Goal: Find specific page/section: Find specific page/section

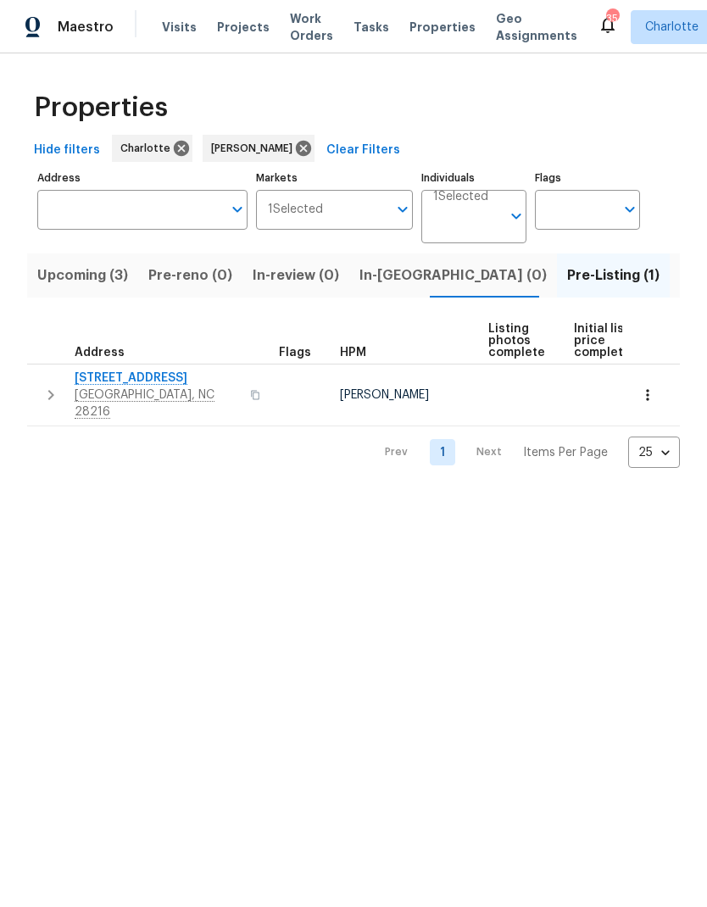
scroll to position [0, 33]
click at [66, 286] on span "Upcoming (3)" at bounding box center [49, 276] width 91 height 24
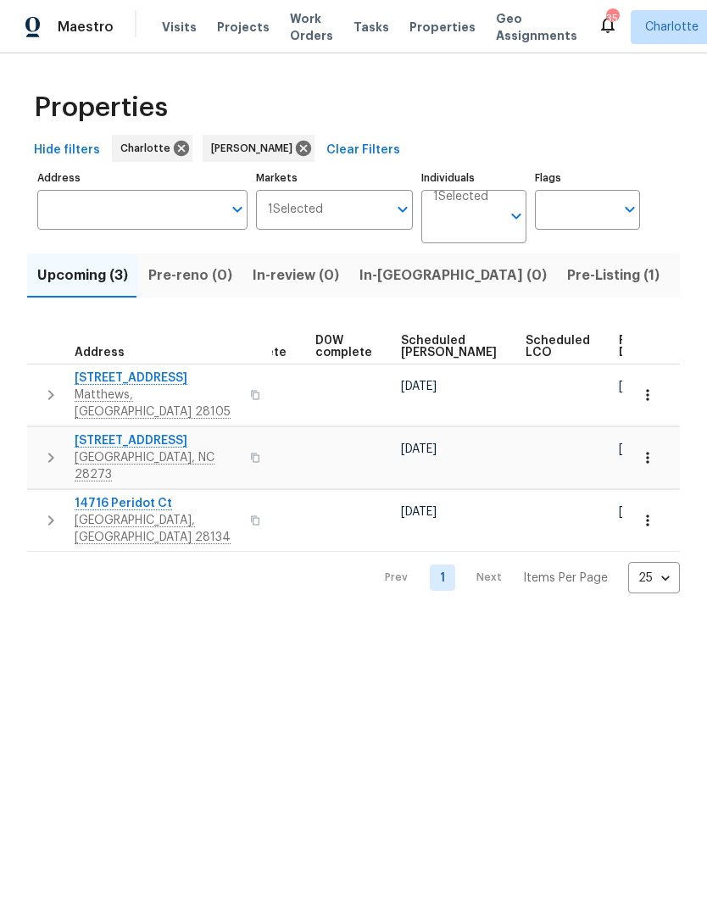
scroll to position [0, 425]
click at [620, 351] on span "Ready Date" at bounding box center [638, 347] width 37 height 24
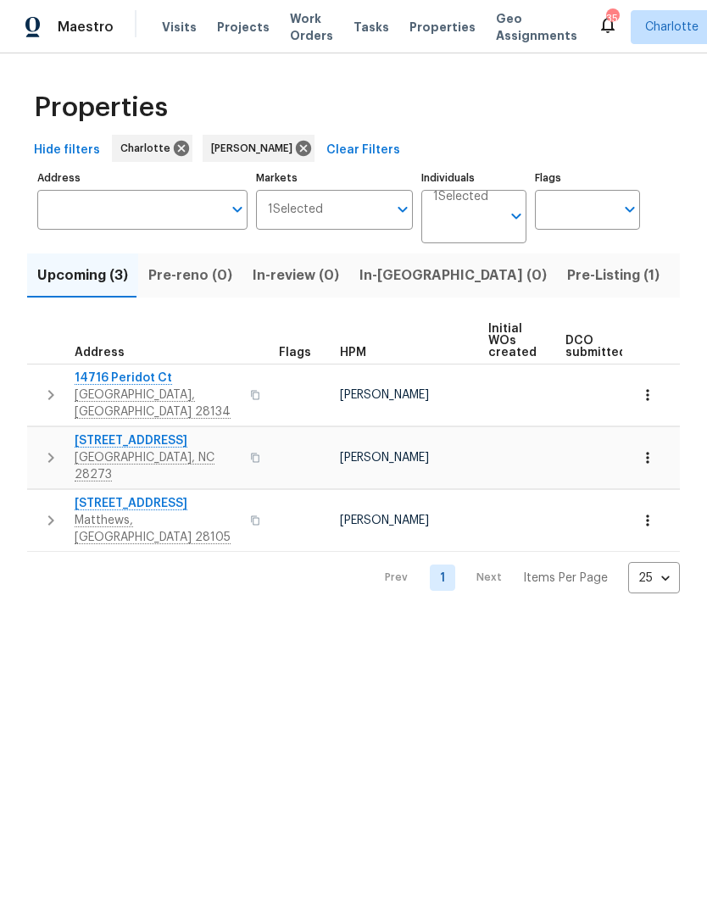
click at [479, 620] on html "Maestro Visits Projects Work Orders Tasks Properties Geo Assignments 35 Charlot…" at bounding box center [353, 310] width 707 height 620
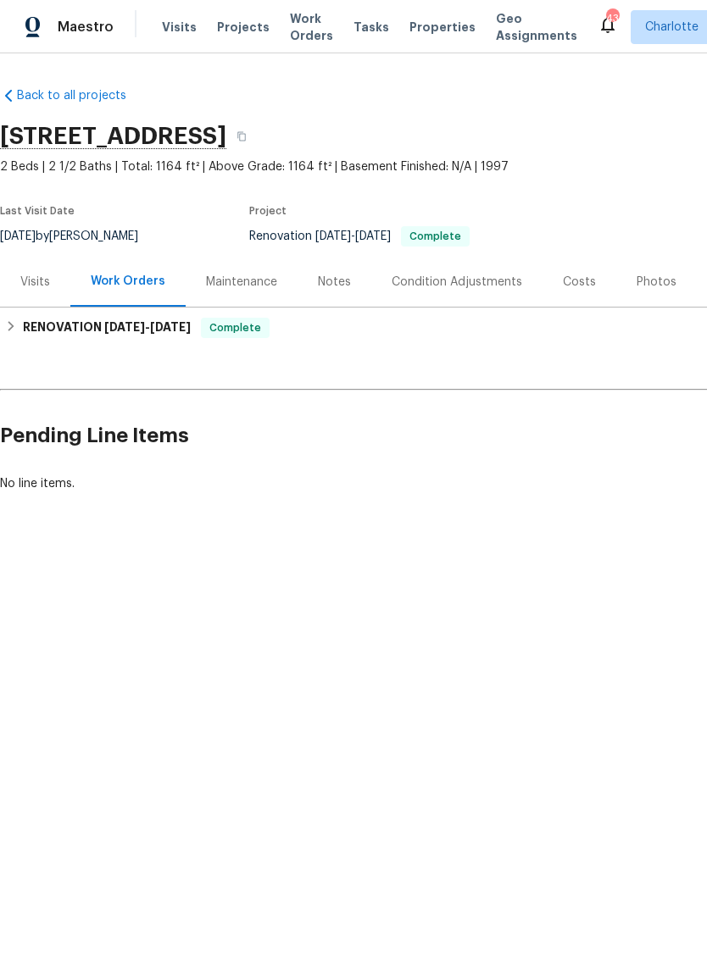
click at [650, 288] on div "Photos" at bounding box center [656, 282] width 40 height 17
